Goal: Information Seeking & Learning: Learn about a topic

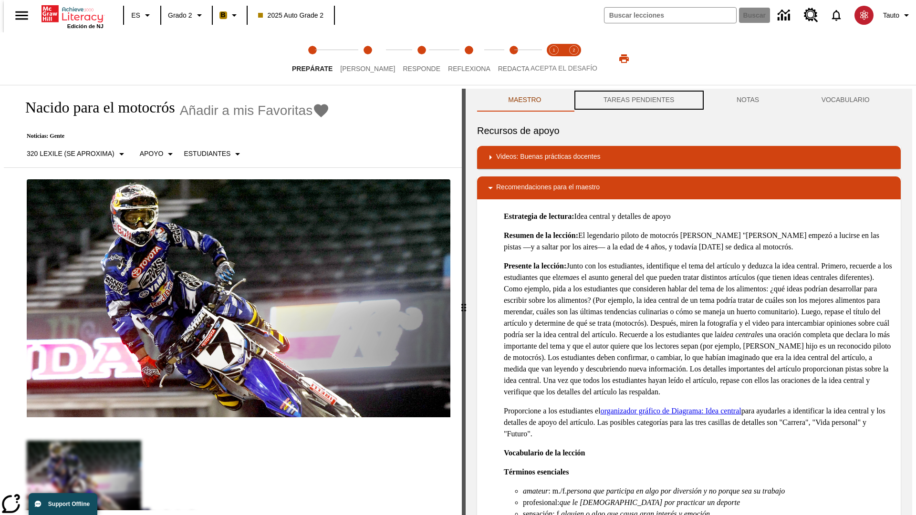
click at [638, 100] on button "TAREAS PENDIENTES" at bounding box center [638, 100] width 133 height 23
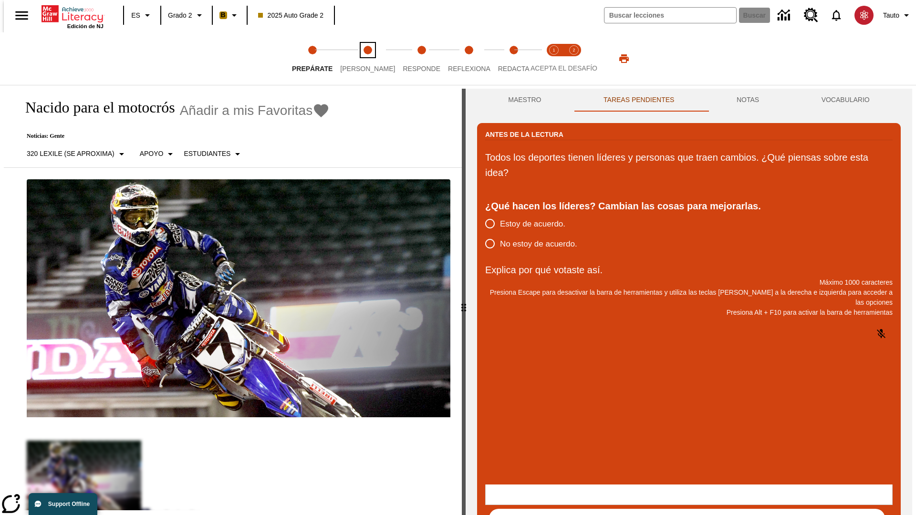
click at [360, 59] on span "[PERSON_NAME]" at bounding box center [367, 64] width 55 height 17
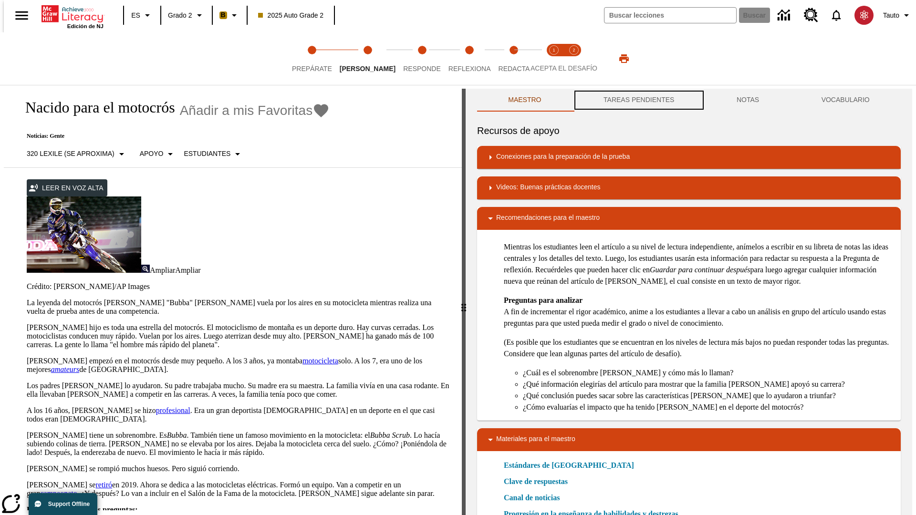
scroll to position [0, 0]
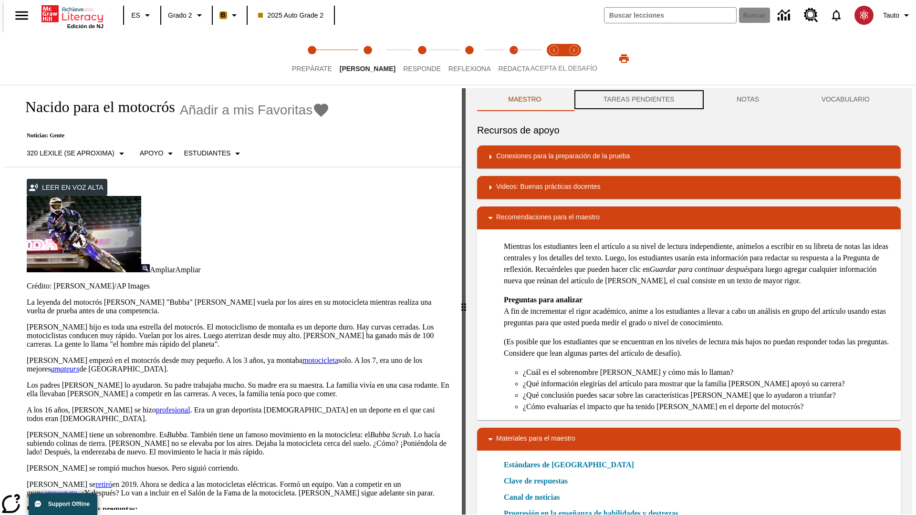
click at [638, 100] on button "TAREAS PENDIENTES" at bounding box center [638, 99] width 133 height 23
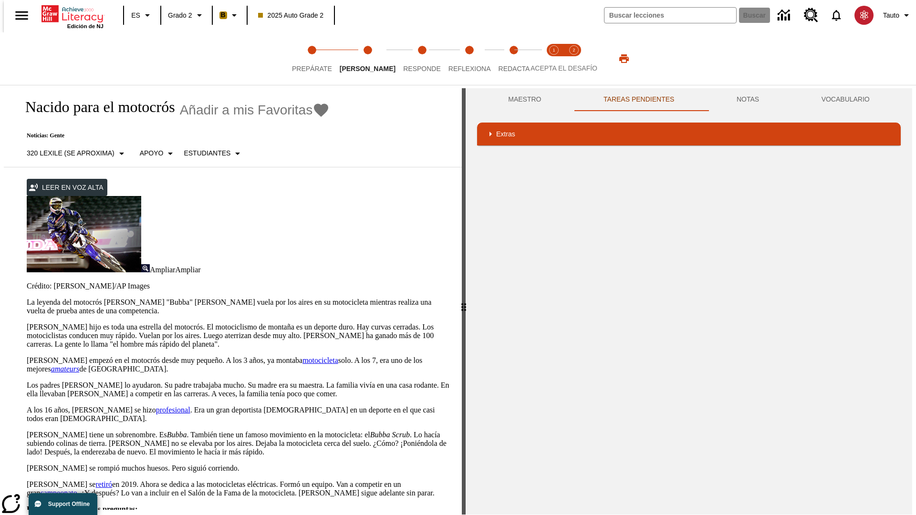
click at [27, 323] on p "[PERSON_NAME] hijo es toda una estrella del motocrós. El motociclismo de montañ…" at bounding box center [239, 336] width 424 height 26
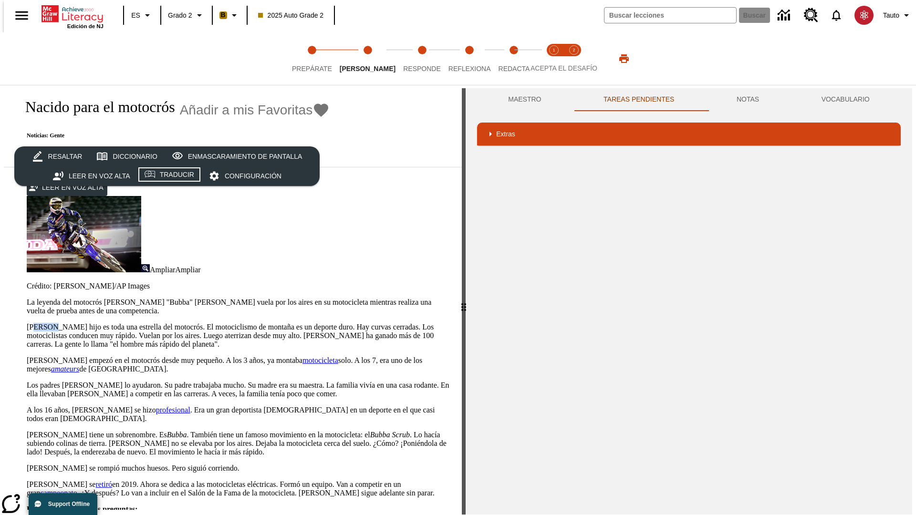
click at [170, 176] on div "Traducir" at bounding box center [177, 175] width 34 height 12
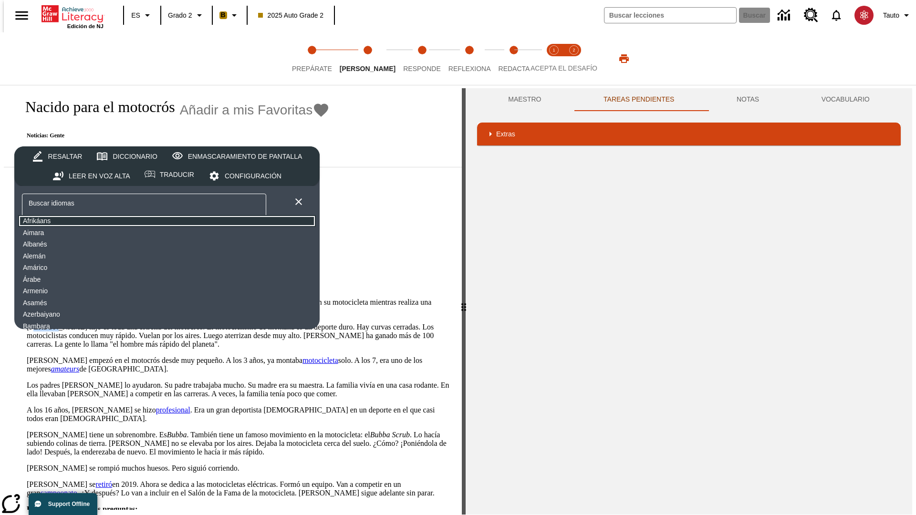
click at [93, 221] on button "Afrikáans" at bounding box center [167, 221] width 298 height 12
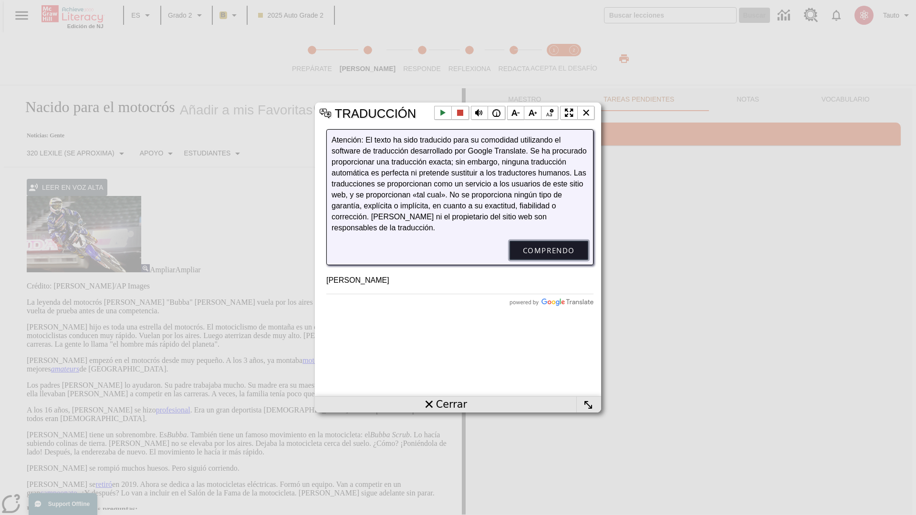
click at [549, 260] on button "Comprendo" at bounding box center [548, 250] width 79 height 19
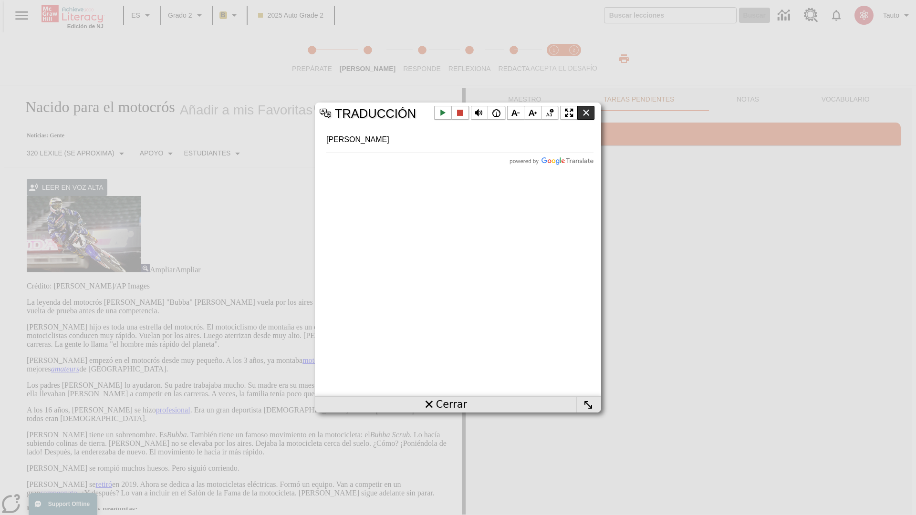
click at [586, 113] on li "Cerrar la ventana emergente" at bounding box center [586, 113] width 18 height 14
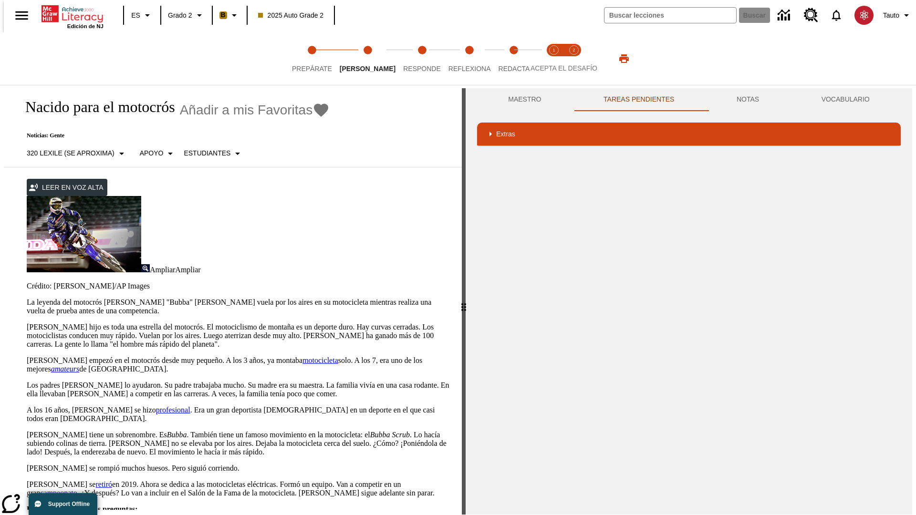
click at [27, 323] on p "[PERSON_NAME] hijo es toda una estrella del motocrós. El motociclismo de montañ…" at bounding box center [239, 336] width 424 height 26
click at [0, 0] on div "Traducir" at bounding box center [0, 0] width 0 height 0
